Goal: Transaction & Acquisition: Purchase product/service

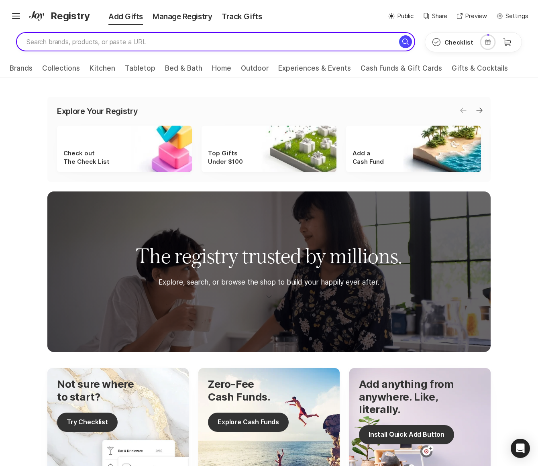
click at [95, 41] on input "search" at bounding box center [215, 41] width 399 height 19
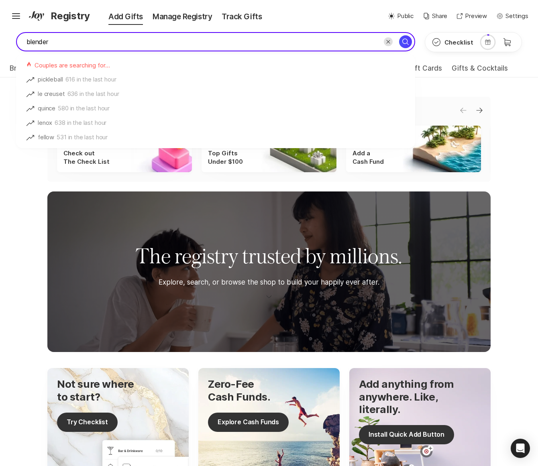
type input "blender"
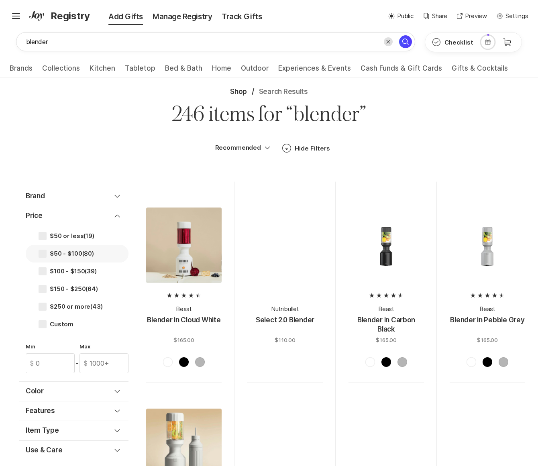
scroll to position [171, 0]
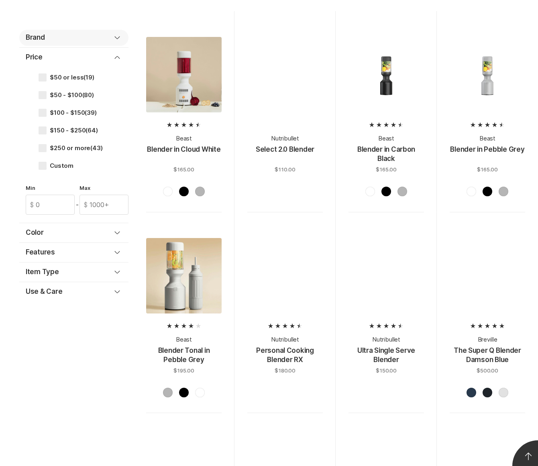
click at [43, 37] on div "Brand" at bounding box center [69, 38] width 87 height 10
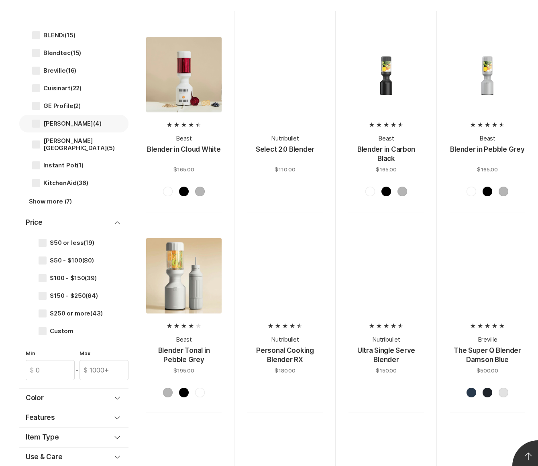
scroll to position [84, 0]
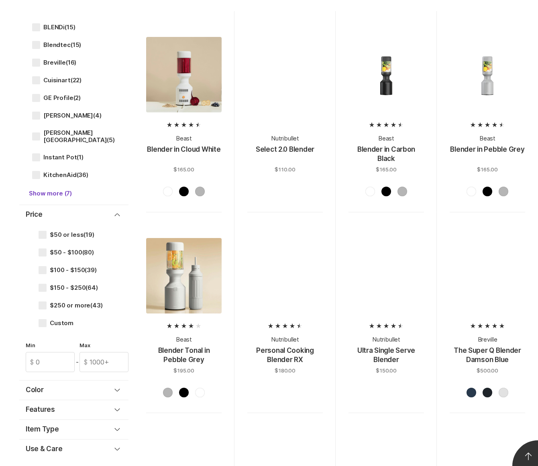
click at [57, 186] on button "Show more (7)" at bounding box center [50, 193] width 62 height 19
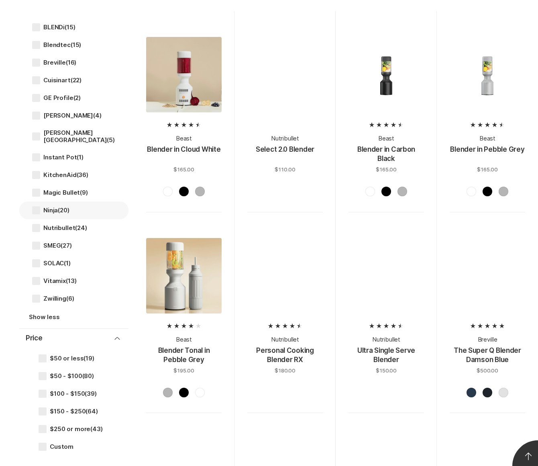
click at [56, 202] on label "Ninja (20)" at bounding box center [73, 211] width 109 height 18
click at [32, 210] on input "Ninja (20)" at bounding box center [32, 210] width 0 height 0
checkbox input "true"
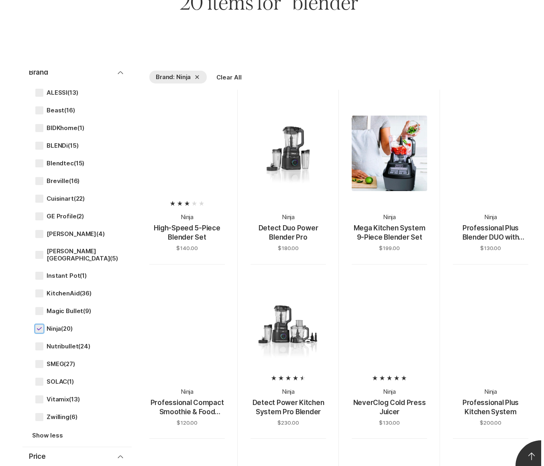
scroll to position [111, 0]
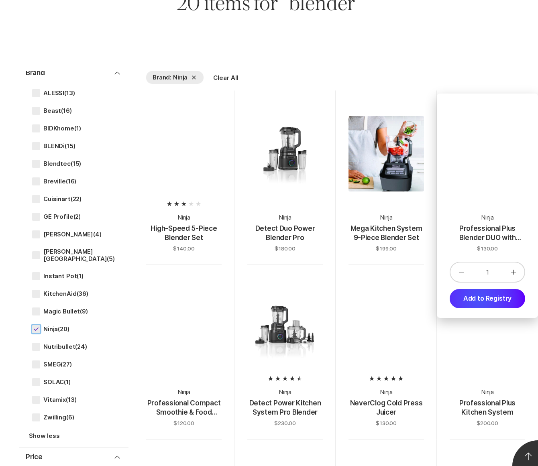
click at [479, 299] on button "Add to Registry" at bounding box center [488, 298] width 76 height 19
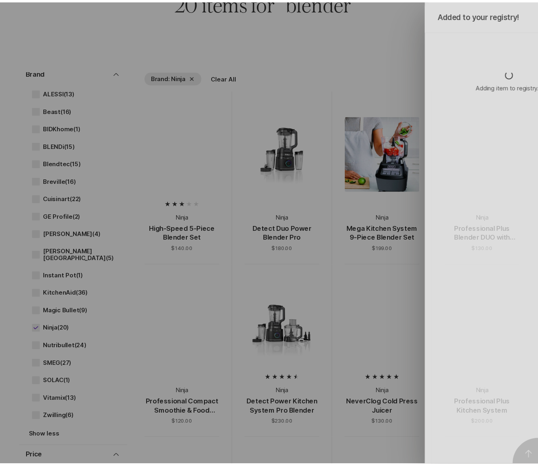
scroll to position [0, 0]
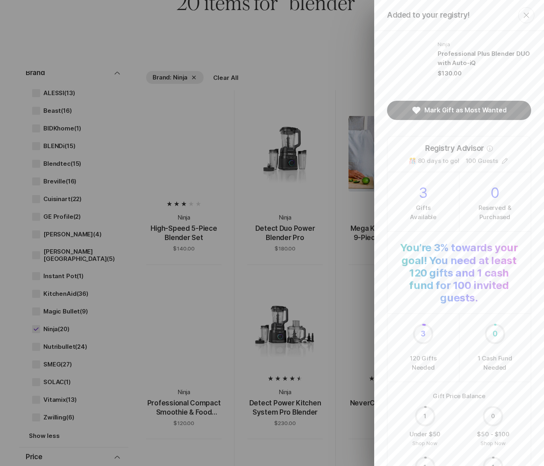
click at [303, 33] on div "Added to your registry! Close Ninja Professional Plus Blender DUO with Auto-iQ …" at bounding box center [272, 233] width 544 height 466
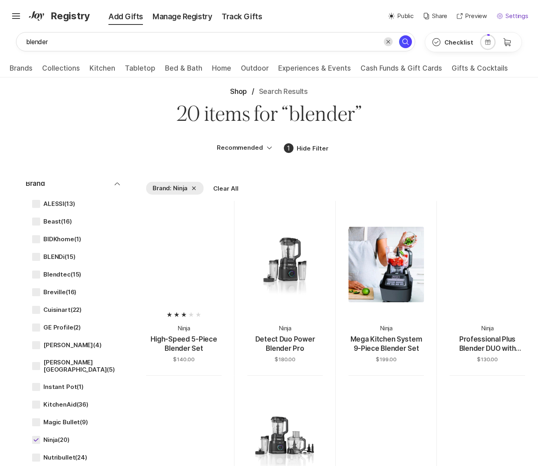
click at [511, 12] on p "Settings" at bounding box center [517, 16] width 23 height 9
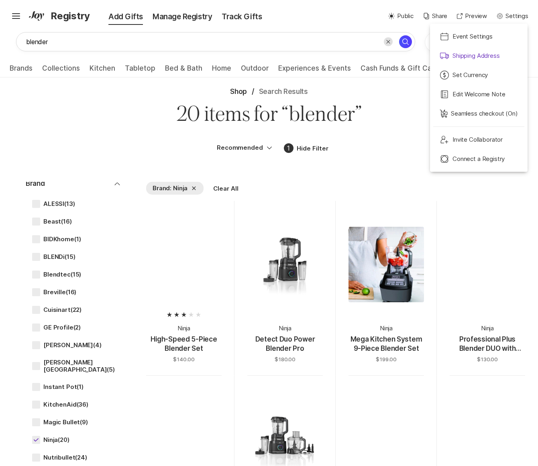
click at [464, 52] on p "Shipping Address" at bounding box center [476, 55] width 47 height 9
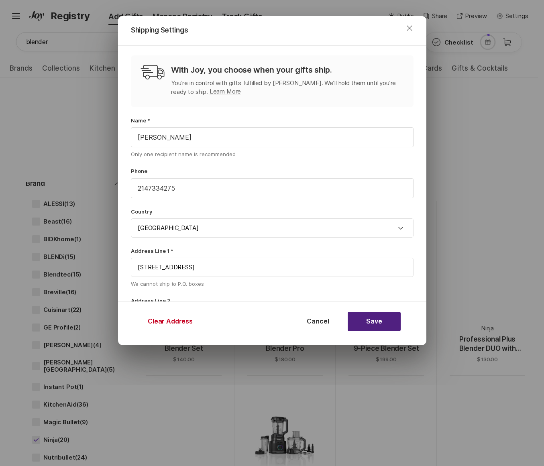
scroll to position [133, 0]
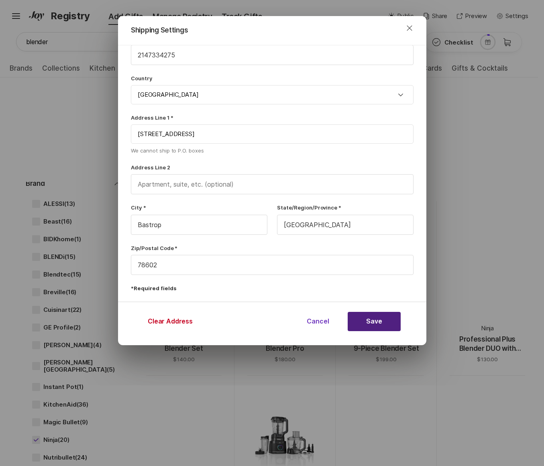
click at [319, 323] on button "Cancel" at bounding box center [318, 321] width 53 height 19
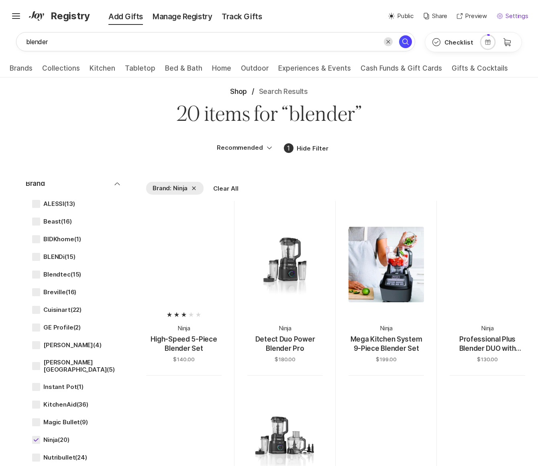
click at [511, 15] on p "Settings" at bounding box center [517, 16] width 23 height 9
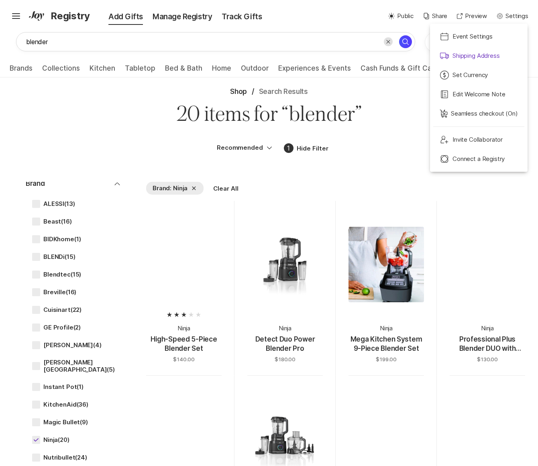
click at [466, 56] on p "Shipping Address" at bounding box center [476, 55] width 47 height 9
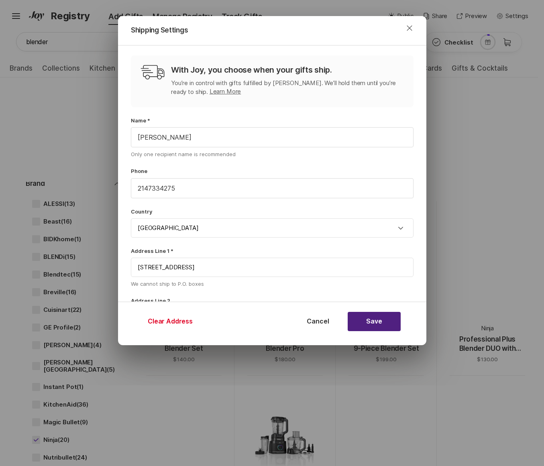
click at [163, 322] on button "Clear Address" at bounding box center [170, 321] width 53 height 19
click at [307, 322] on button "Cancel" at bounding box center [318, 321] width 53 height 19
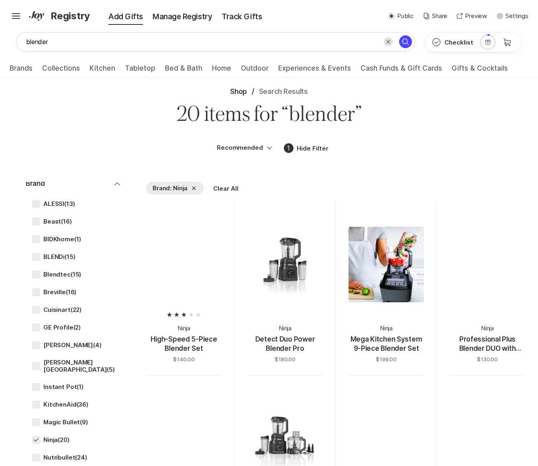
click at [8, 17] on div "Hamburger ✨ Link copied! Share it with gift givers so they can shop in one plac…" at bounding box center [269, 16] width 538 height 32
click at [11, 16] on icon "Hamburger" at bounding box center [16, 16] width 13 height 13
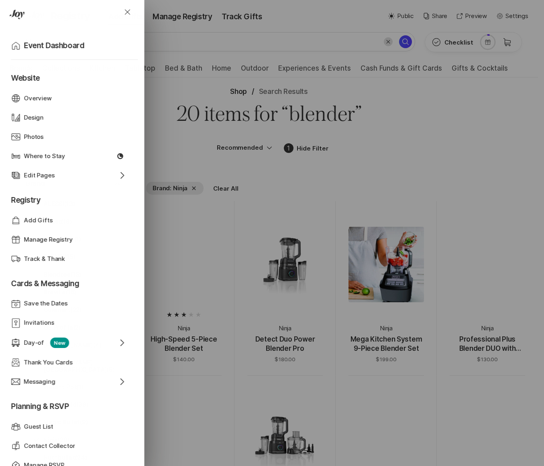
scroll to position [224, 0]
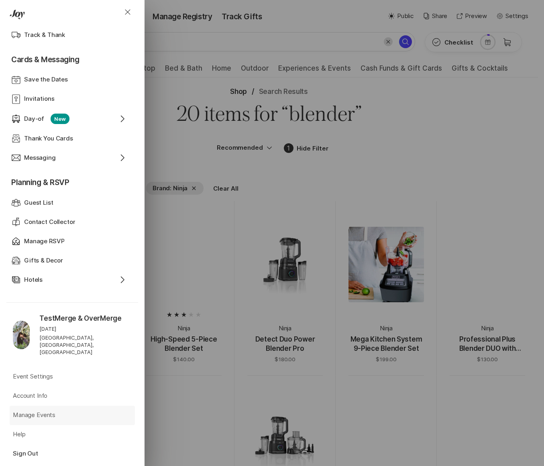
click at [43, 411] on p "Manage Events" at bounding box center [34, 415] width 43 height 9
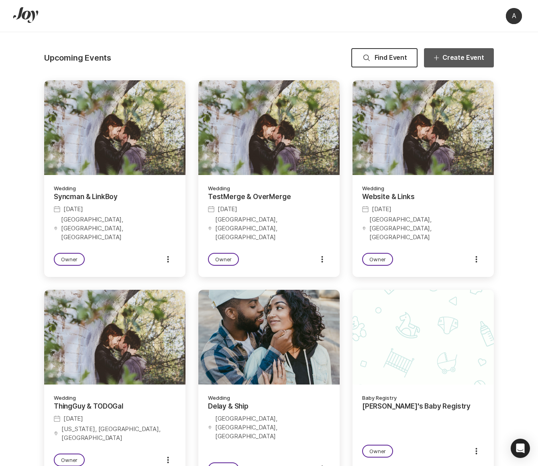
click at [439, 58] on icon "button" at bounding box center [436, 57] width 5 height 5
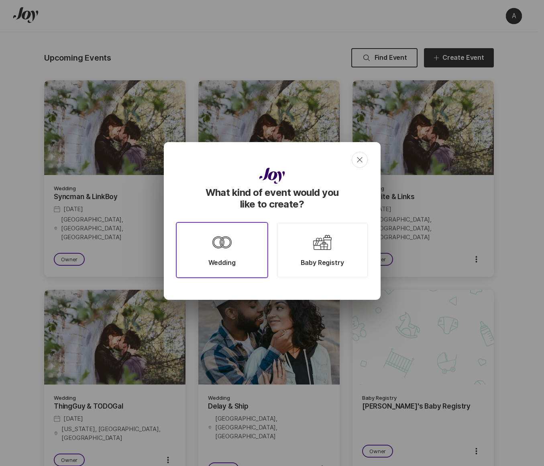
click at [210, 236] on div "Wedding" at bounding box center [222, 250] width 91 height 55
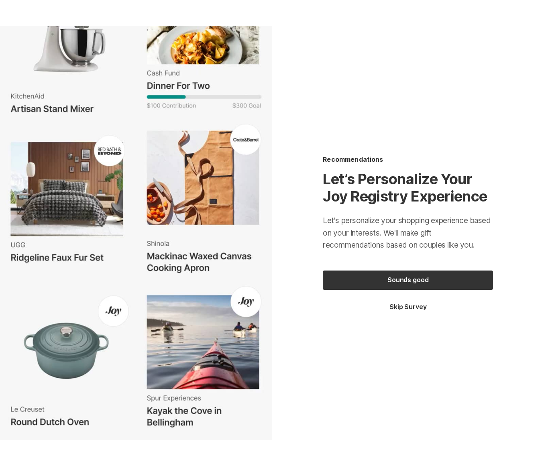
click at [420, 310] on button "Skip Survey" at bounding box center [408, 307] width 170 height 9
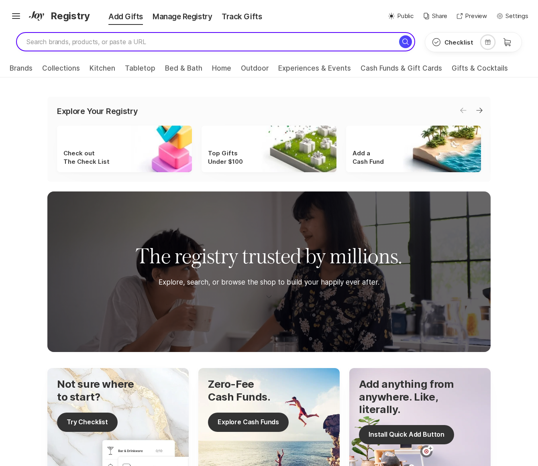
click at [134, 37] on input "search" at bounding box center [215, 41] width 399 height 19
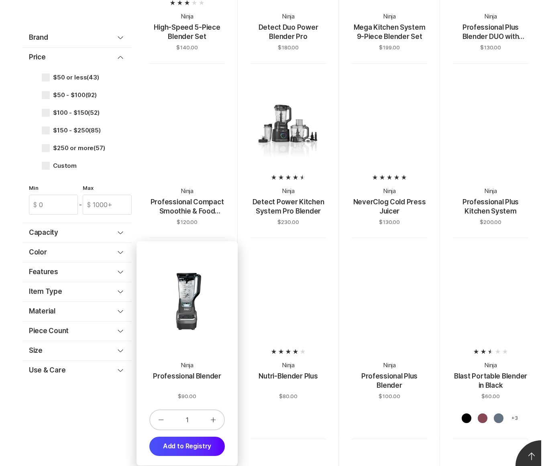
scroll to position [336, 0]
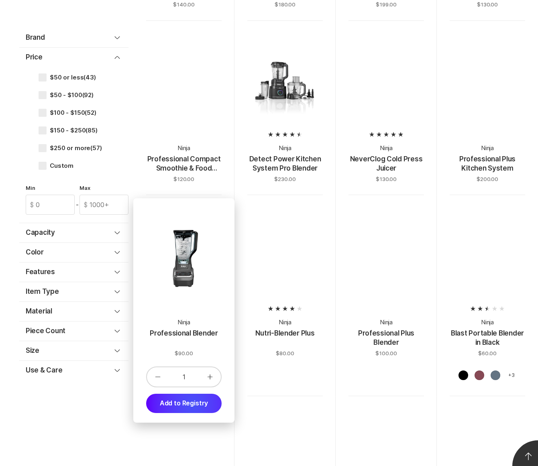
click at [193, 405] on button "Add to Registry" at bounding box center [184, 403] width 76 height 19
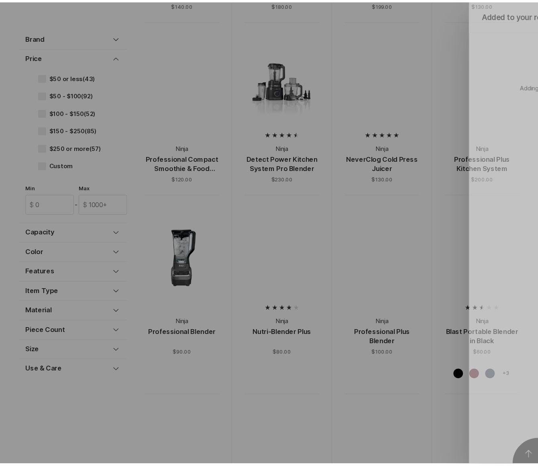
scroll to position [0, 0]
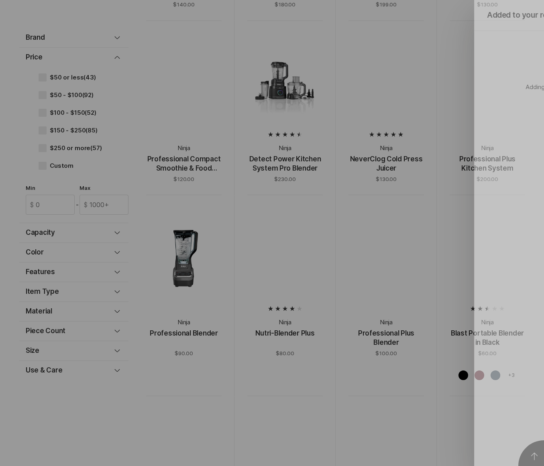
click at [386, 294] on div "Added to your registry! Close Adding item to registry..." at bounding box center [272, 233] width 544 height 466
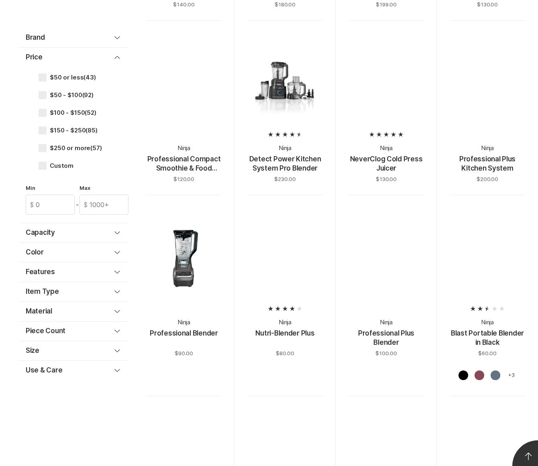
click at [382, 262] on div at bounding box center [387, 259] width 76 height 76
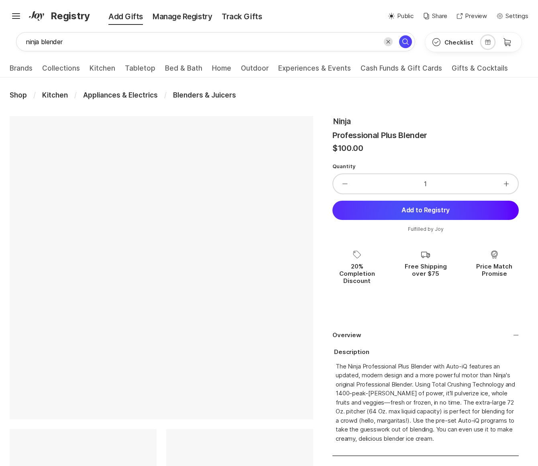
click at [409, 212] on button "Add to Registry" at bounding box center [426, 210] width 186 height 19
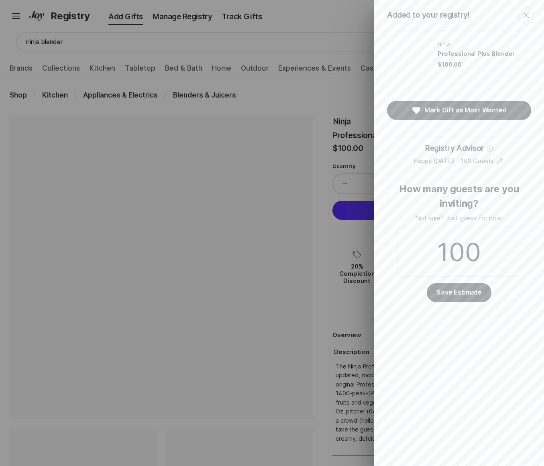
click at [318, 18] on div "Added to your registry! Close Ninja Professional Plus Blender $100.00 Mark Gift…" at bounding box center [272, 233] width 544 height 466
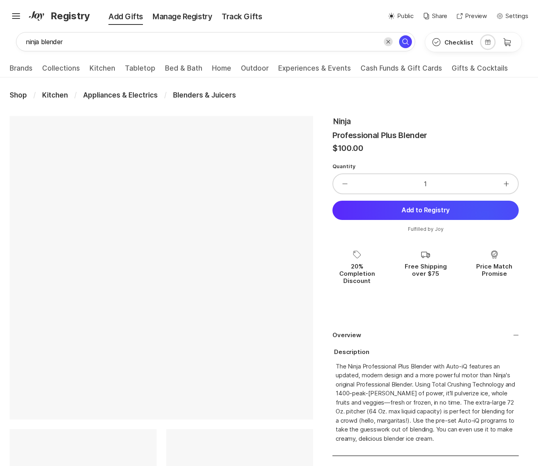
click at [290, 24] on div "Hamburger ✨ Link copied! Share it with gift givers so they can shop in one plac…" at bounding box center [269, 16] width 538 height 32
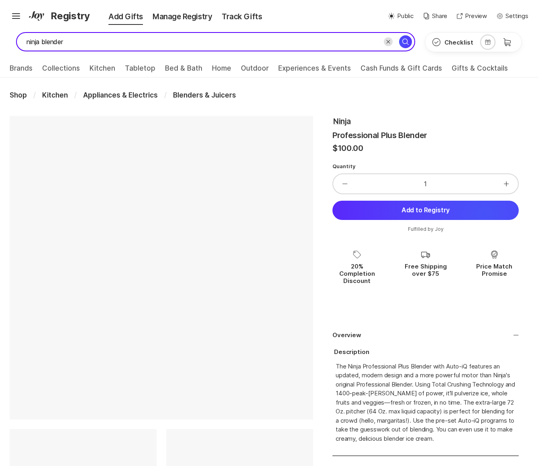
click at [211, 40] on input "ninja blender" at bounding box center [215, 41] width 399 height 19
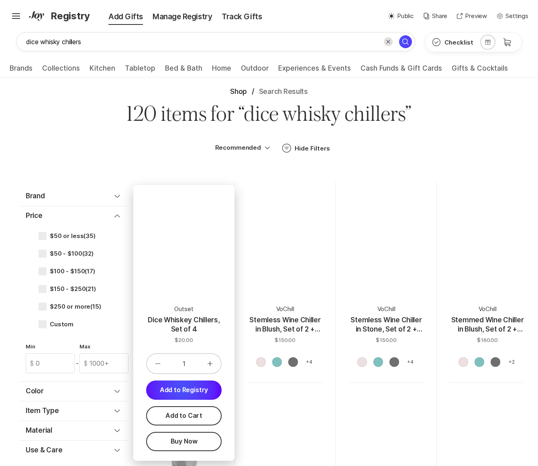
click at [183, 389] on button "Add to Registry" at bounding box center [184, 390] width 76 height 19
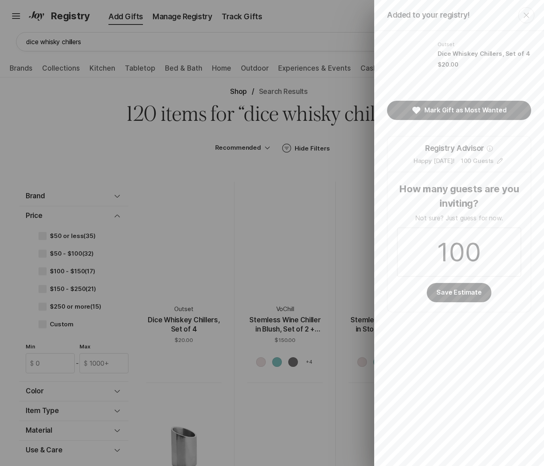
click at [525, 12] on icon "Close" at bounding box center [527, 15] width 10 height 10
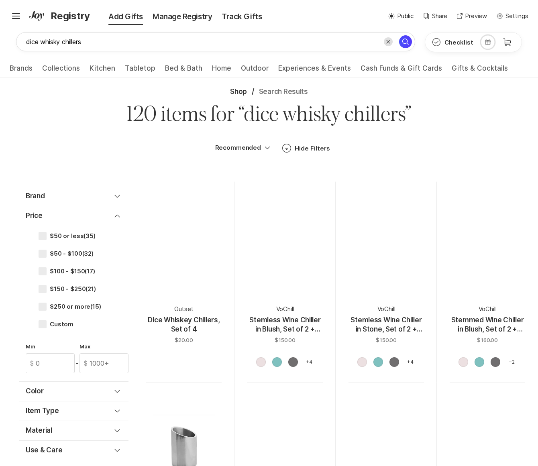
click at [344, 11] on div "Hamburger ✨ Link copied! Share it with gift givers so they can shop in one plac…" at bounding box center [269, 16] width 538 height 32
click at [474, 16] on p "Preview" at bounding box center [476, 16] width 22 height 9
click at [78, 88] on div "Shop / Search Results" at bounding box center [269, 92] width 519 height 10
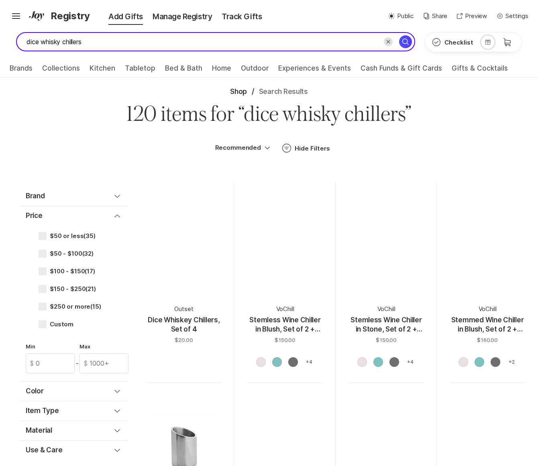
click at [234, 37] on input "dice whisky chillers" at bounding box center [215, 41] width 399 height 19
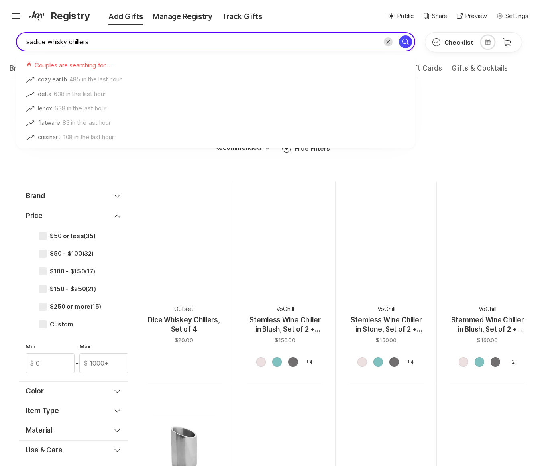
type input "a"
type input "salad bowl"
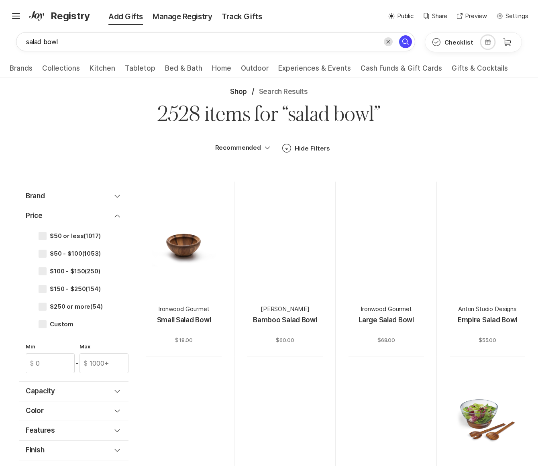
click at [388, 45] on button "Clear search" at bounding box center [388, 41] width 9 height 9
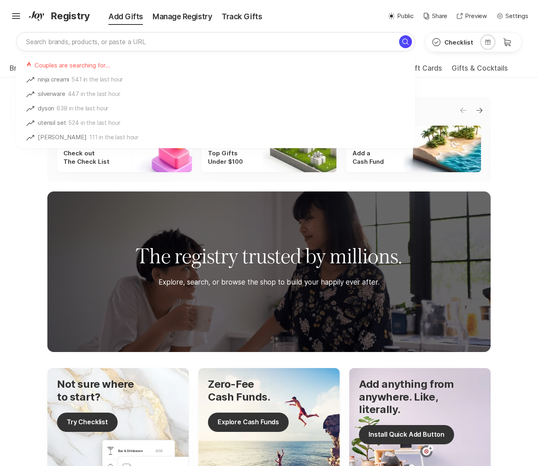
click at [354, 14] on div "✨ Link copied! Share it with gift givers so they can shop in one place! Sun Pub…" at bounding box center [398, 16] width 259 height 9
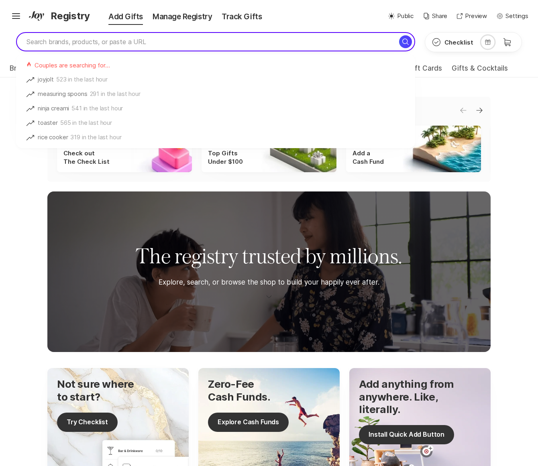
click at [107, 48] on input "search" at bounding box center [215, 41] width 399 height 19
type input "salad"
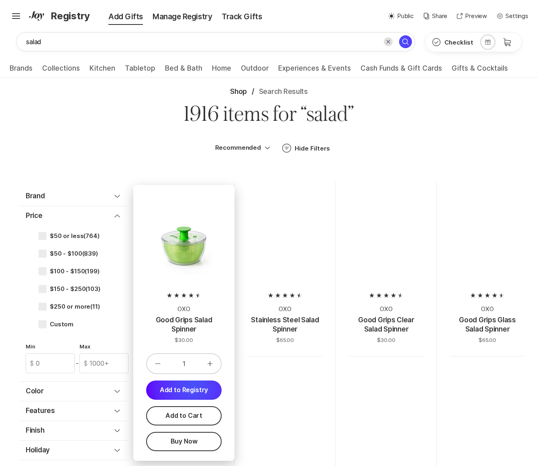
click at [194, 386] on button "Add to Registry" at bounding box center [184, 390] width 76 height 19
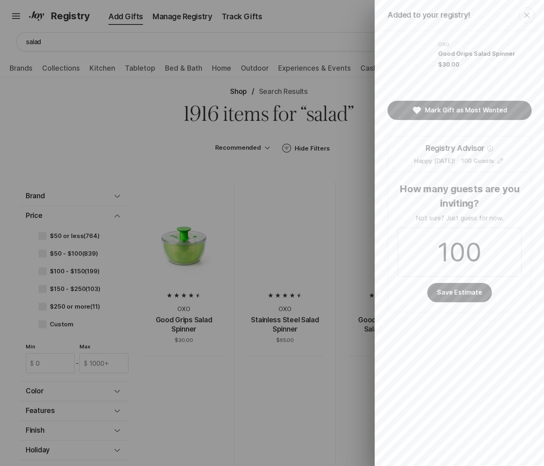
click at [147, 128] on div "Added to your registry! Close OXO Good Grips Salad Spinner $30.00 Mark Gift as …" at bounding box center [272, 233] width 544 height 466
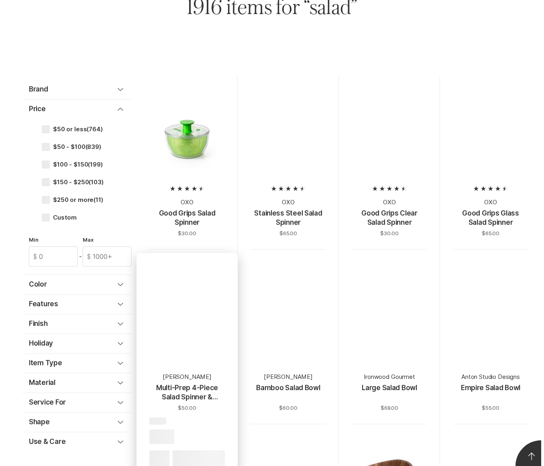
scroll to position [261, 0]
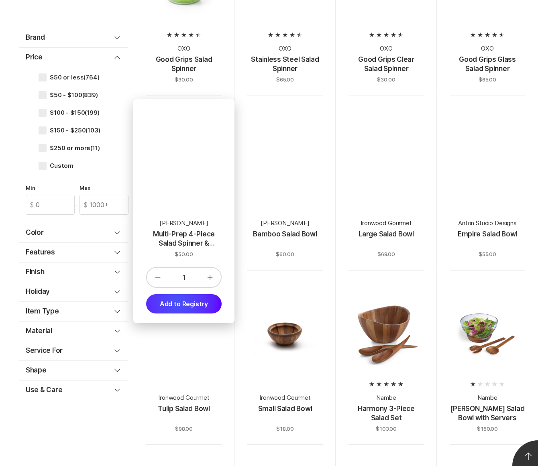
click at [178, 302] on button "Add to Registry" at bounding box center [184, 303] width 76 height 19
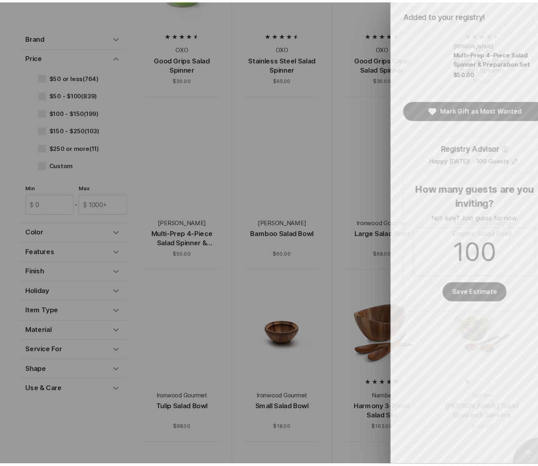
scroll to position [0, 0]
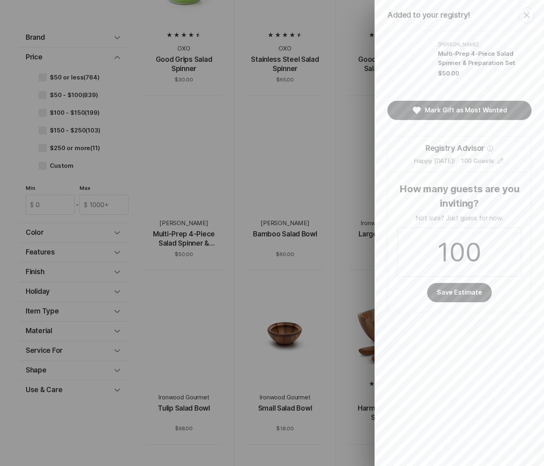
click at [172, 141] on div "Added to your registry! Close [PERSON_NAME] Multi-Prep 4-Piece Salad Spinner & …" at bounding box center [272, 233] width 544 height 466
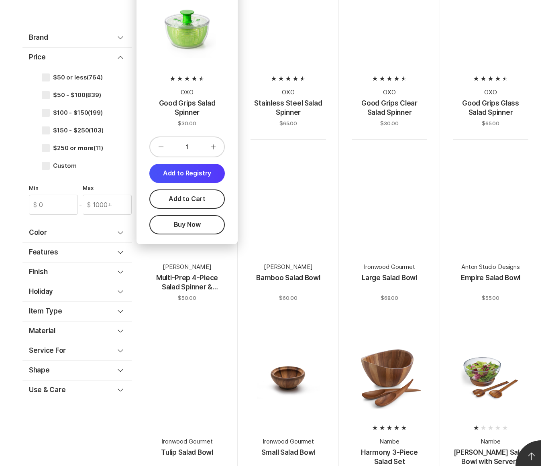
scroll to position [188, 0]
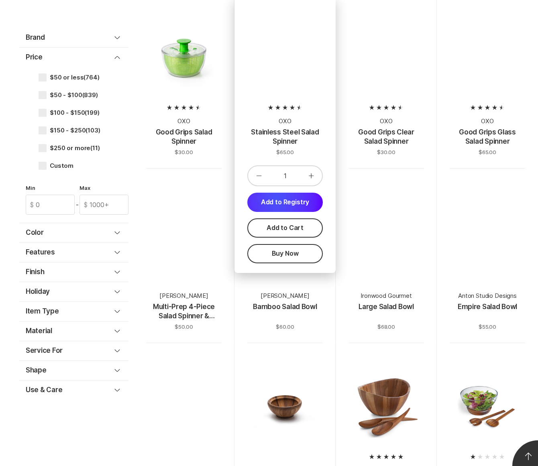
click at [277, 200] on button "Add to Registry" at bounding box center [285, 202] width 76 height 19
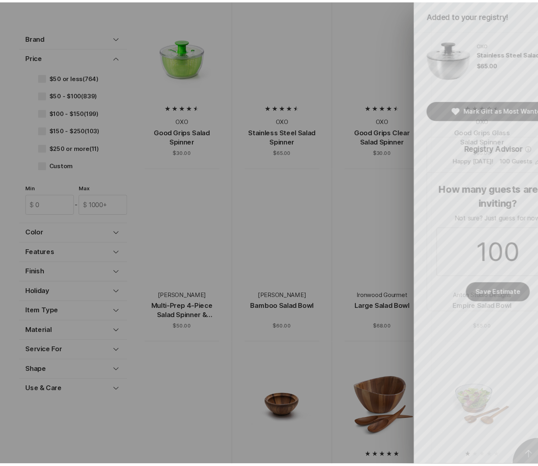
scroll to position [0, 0]
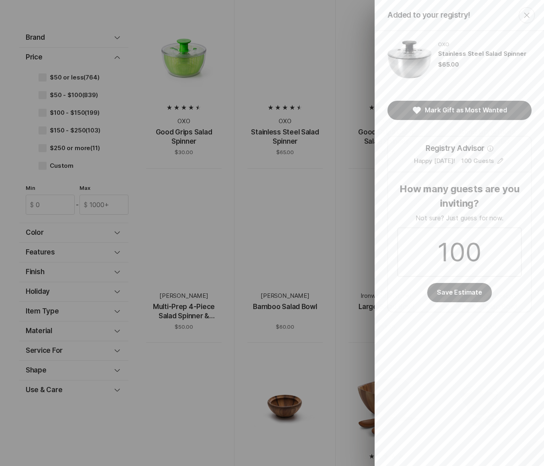
click at [150, 37] on div "Added to your registry! Close OXO Stainless Steel Salad Spinner $65.00 Mark Gif…" at bounding box center [272, 233] width 544 height 466
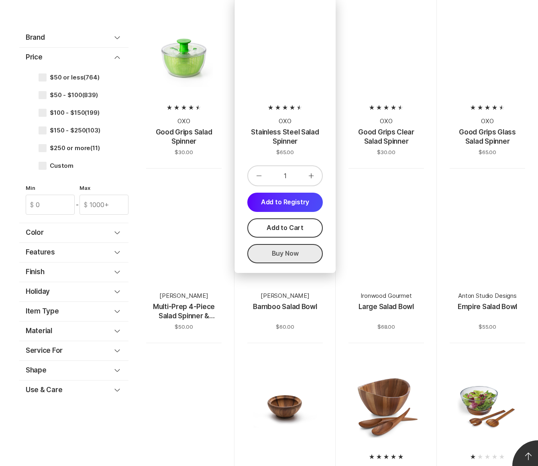
click at [282, 251] on button "Buy Now" at bounding box center [285, 253] width 76 height 19
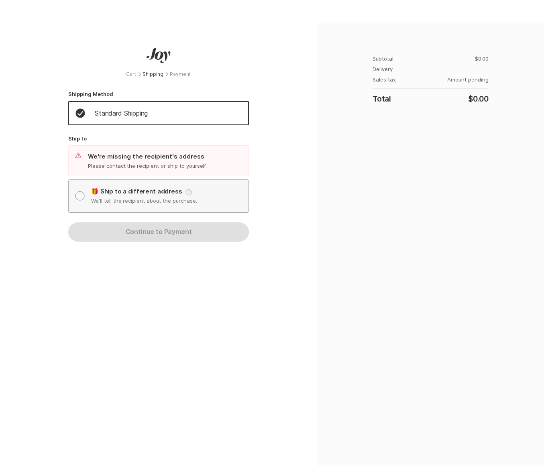
click at [111, 198] on p "We'll tell the recipient about the purchase." at bounding box center [144, 200] width 106 height 7
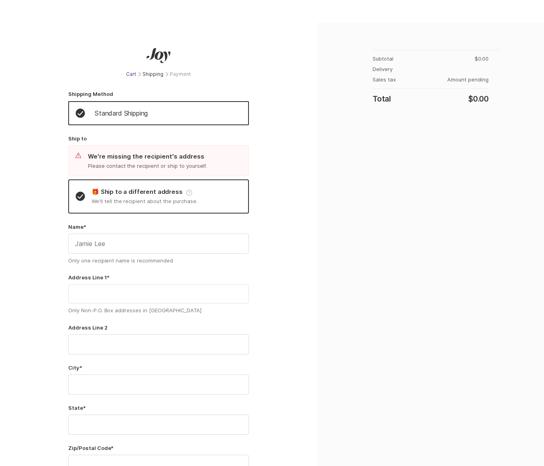
click at [127, 72] on p "Cart" at bounding box center [131, 74] width 10 height 6
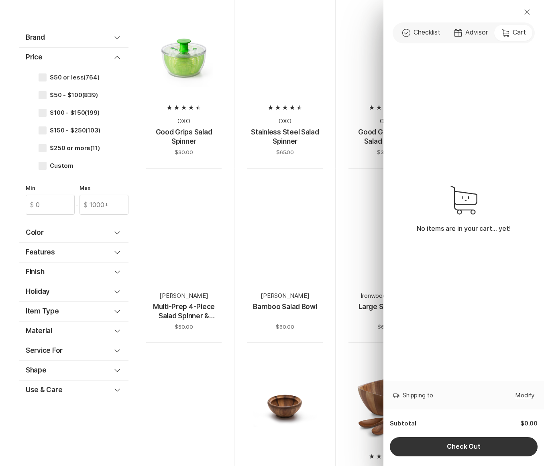
click at [532, 13] on button "Close" at bounding box center [527, 11] width 29 height 19
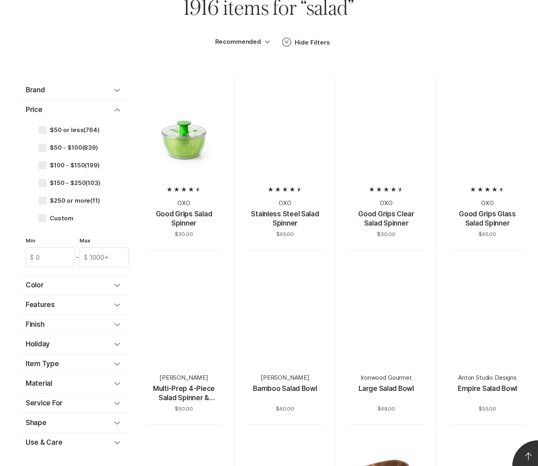
scroll to position [45, 0]
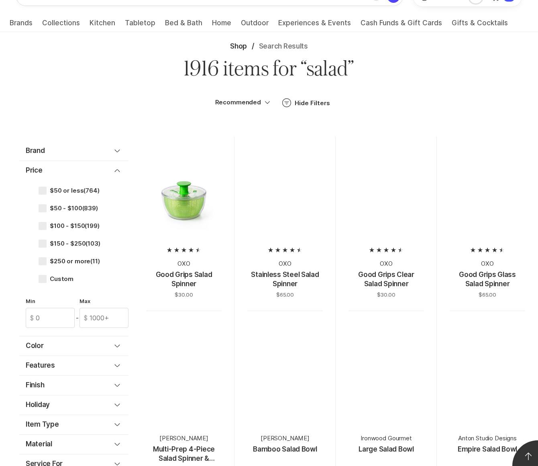
click at [138, 48] on div "Shop / Search Results" at bounding box center [269, 47] width 519 height 10
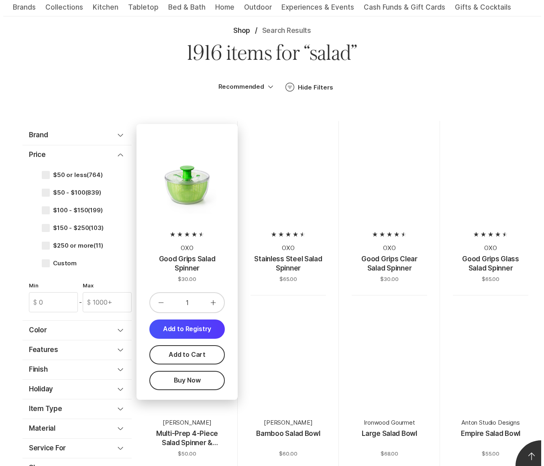
scroll to position [69, 0]
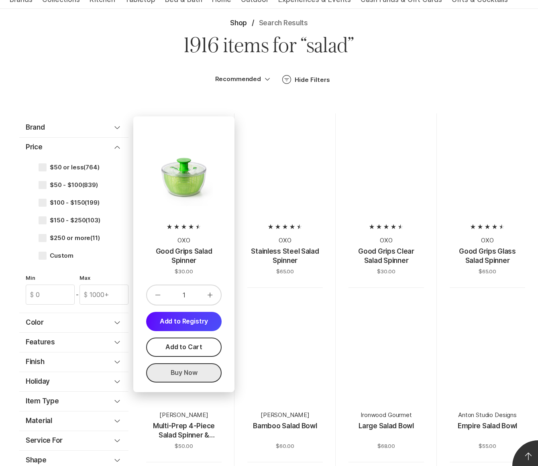
click at [185, 368] on button "Buy Now" at bounding box center [184, 373] width 76 height 19
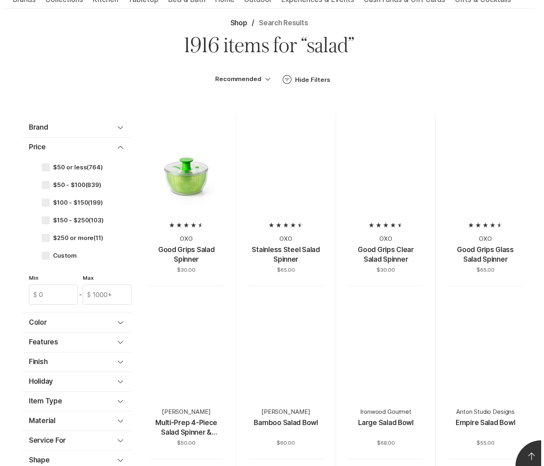
scroll to position [0, 0]
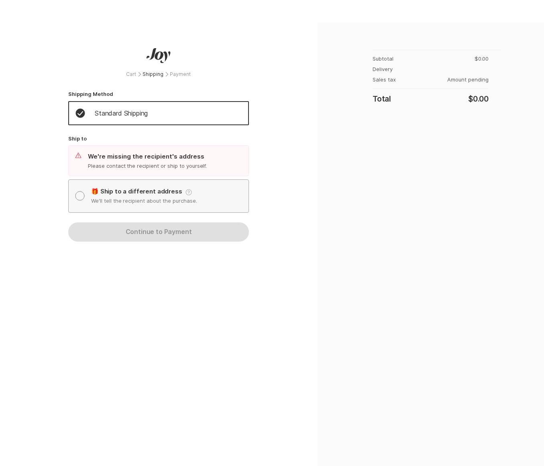
click at [166, 196] on div "🎁 Ship to a different address Help We'll tell the recipient about the purchase." at bounding box center [144, 196] width 106 height 16
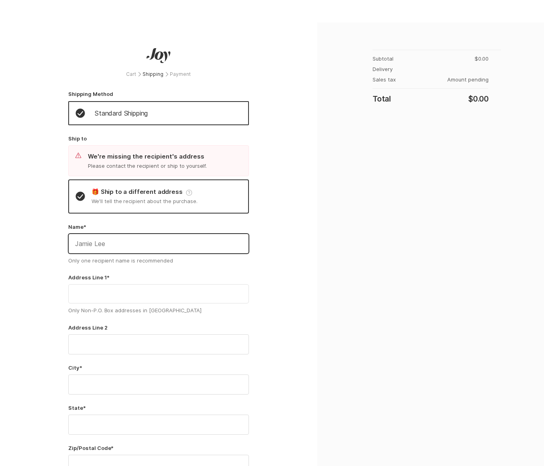
click at [117, 245] on input "Drawer" at bounding box center [159, 243] width 180 height 19
type input "Dingleberry Man"
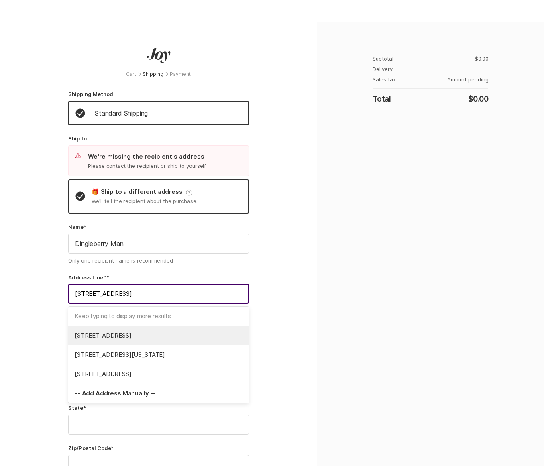
click at [224, 336] on span "[STREET_ADDRESS]" at bounding box center [159, 335] width 168 height 9
type input "[STREET_ADDRESS]"
type input "[GEOGRAPHIC_DATA]"
type input "FL"
type input "33178"
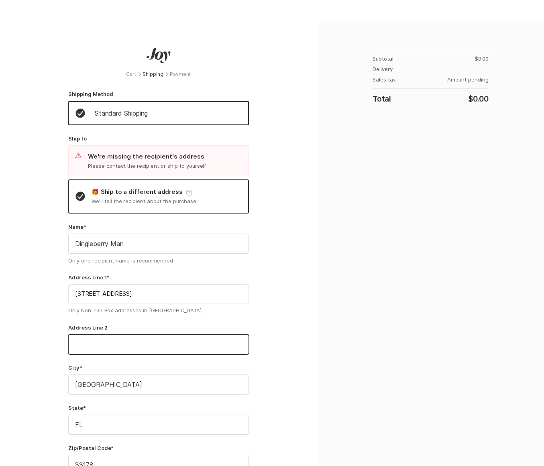
click at [103, 349] on input "Drawer" at bounding box center [159, 344] width 180 height 19
type input "Apt 002940"
click at [128, 375] on input "[GEOGRAPHIC_DATA]" at bounding box center [159, 384] width 180 height 19
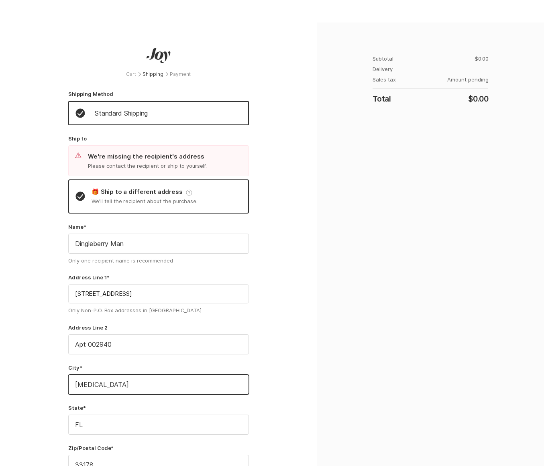
type input "[MEDICAL_DATA]"
click at [286, 348] on div "Cart Chevron Right Shipping Chevron Right Payment Shipping Method Standard Ship…" at bounding box center [158, 244] width 317 height 444
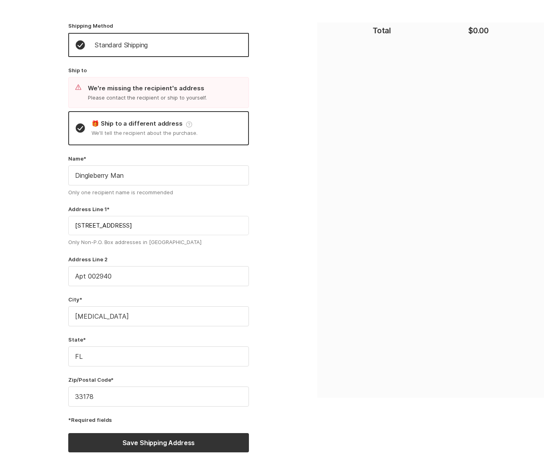
scroll to position [80, 0]
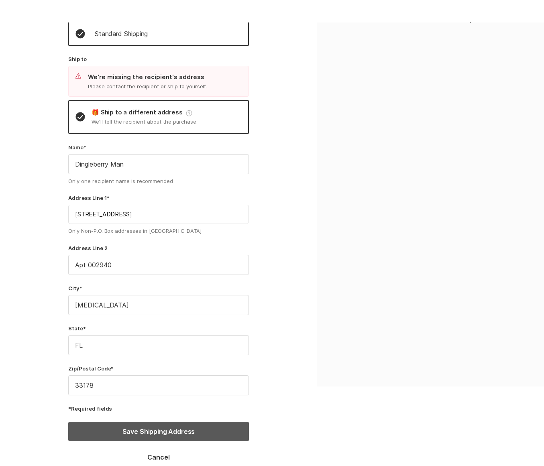
click at [174, 429] on button "Save Shipping Address" at bounding box center [158, 431] width 181 height 19
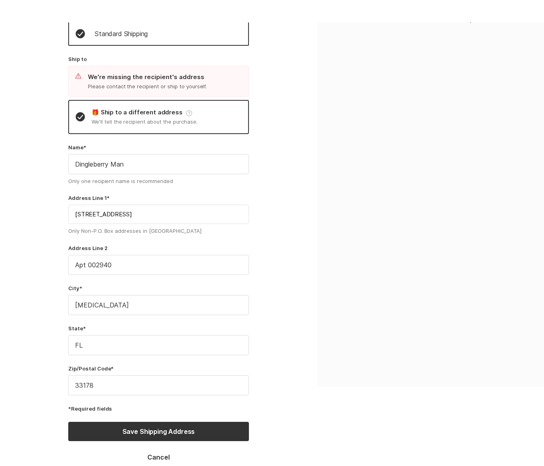
scroll to position [0, 0]
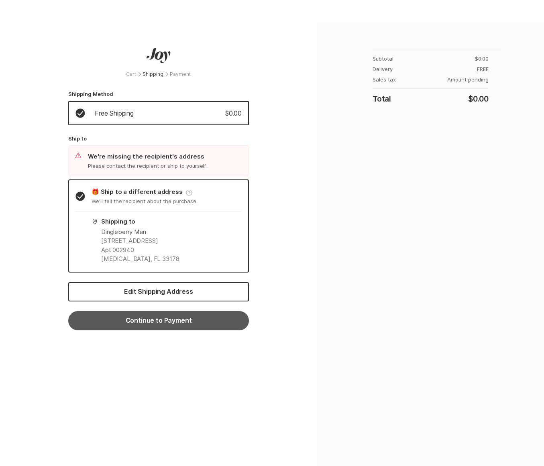
click at [130, 322] on button "Continue to Payment" at bounding box center [158, 320] width 181 height 19
